Goal: Communication & Community: Answer question/provide support

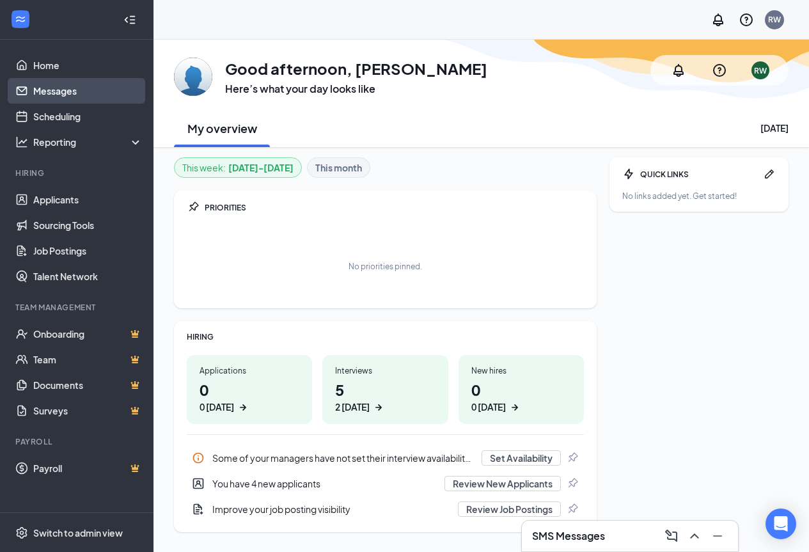
click at [84, 94] on link "Messages" at bounding box center [87, 91] width 109 height 26
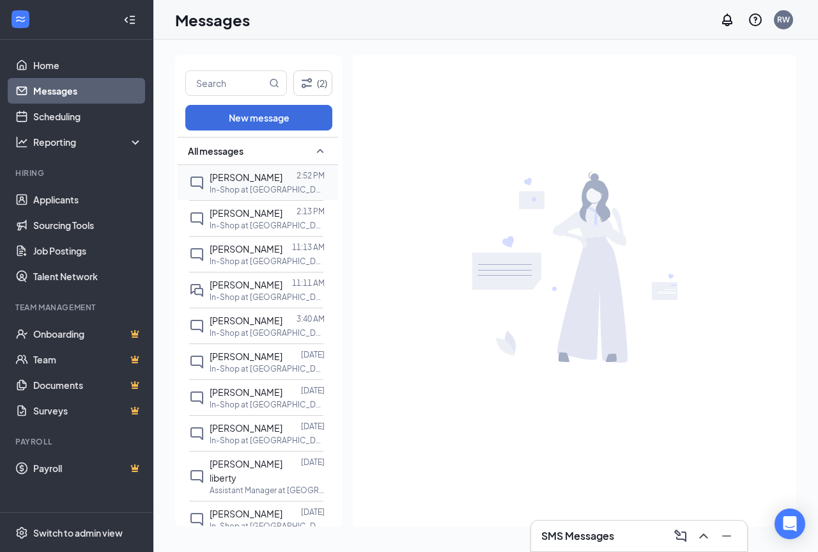
click at [236, 182] on span "[PERSON_NAME]" at bounding box center [246, 177] width 73 height 12
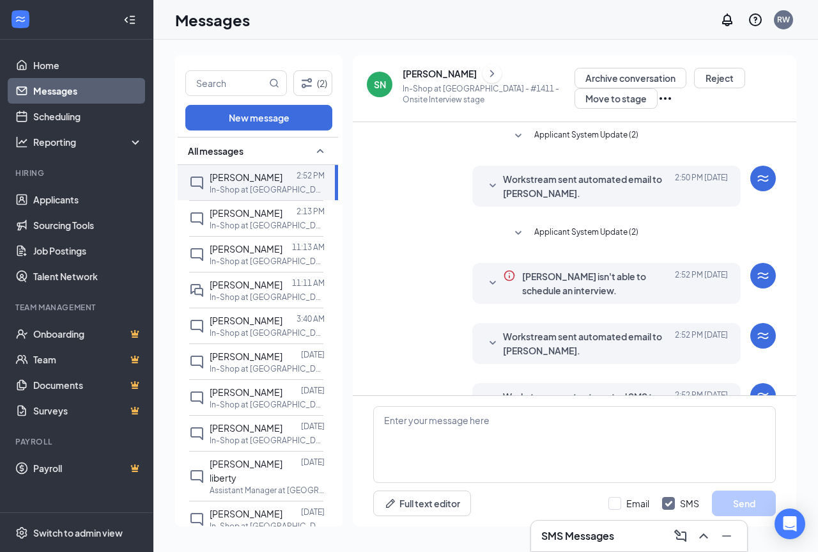
click at [420, 74] on div "[PERSON_NAME]" at bounding box center [440, 73] width 74 height 13
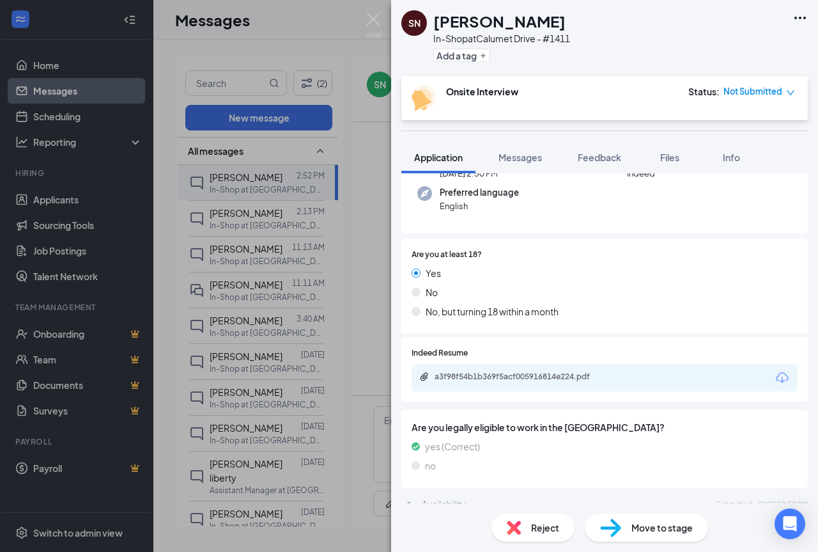
scroll to position [128, 0]
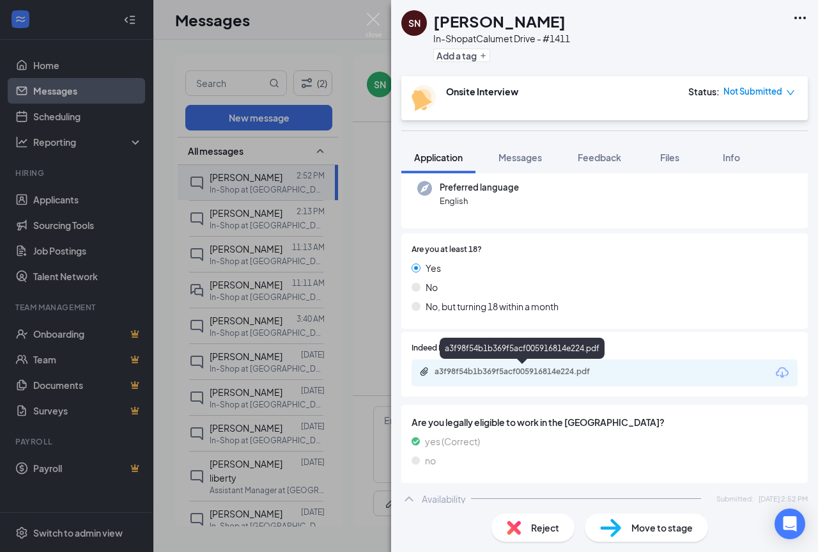
click at [511, 373] on div "a3f98f54b1b369f5acf005916814e224.pdf" at bounding box center [524, 371] width 179 height 10
